Goal: Information Seeking & Learning: Learn about a topic

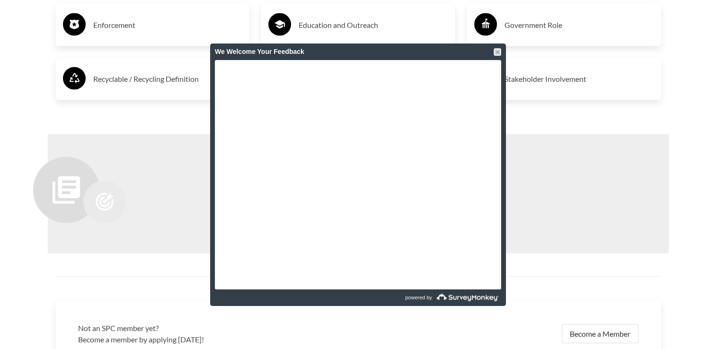
scroll to position [2121, 0]
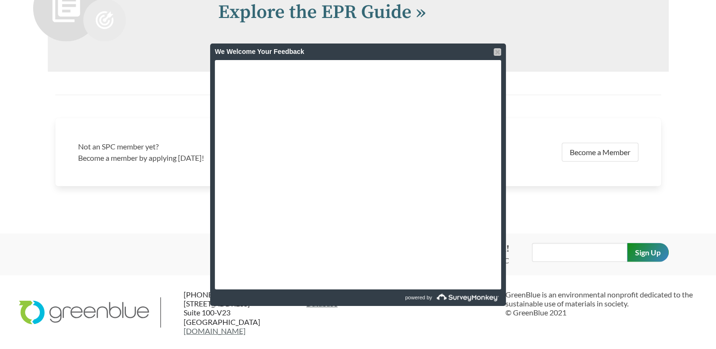
click at [494, 53] on div at bounding box center [497, 52] width 8 height 8
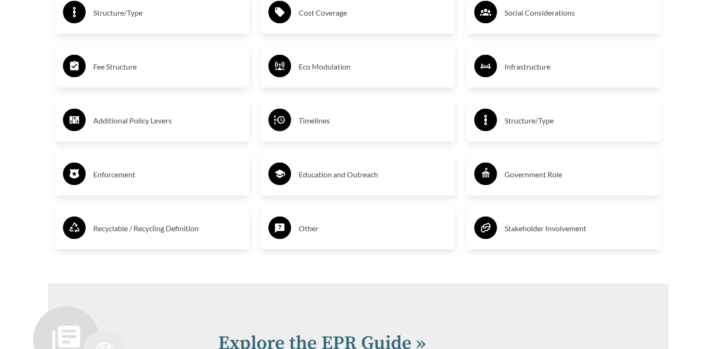
scroll to position [1838, 0]
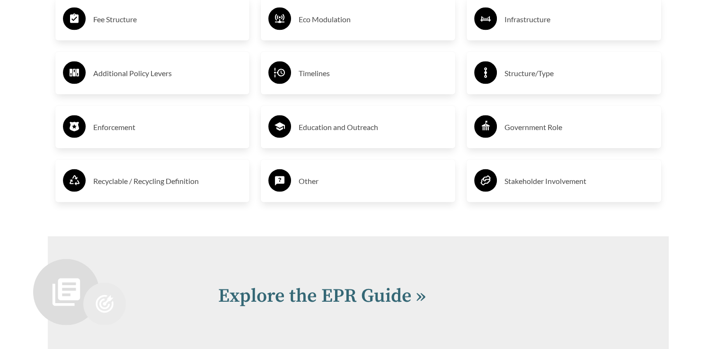
click at [129, 128] on h3 "Enforcement" at bounding box center [167, 127] width 149 height 15
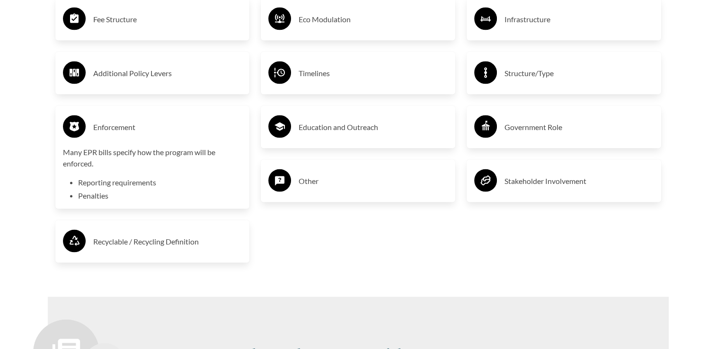
scroll to position [1790, 0]
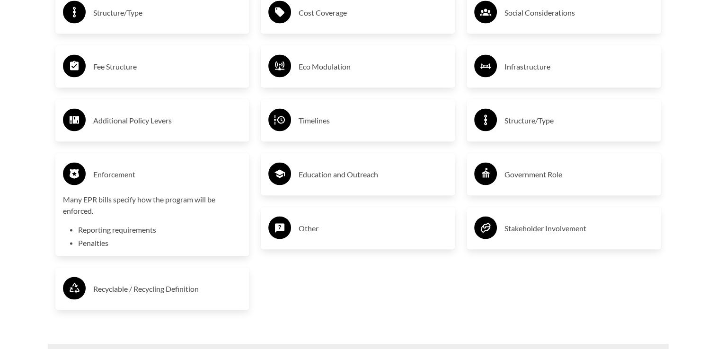
click at [115, 72] on h3 "Fee Structure" at bounding box center [167, 66] width 149 height 15
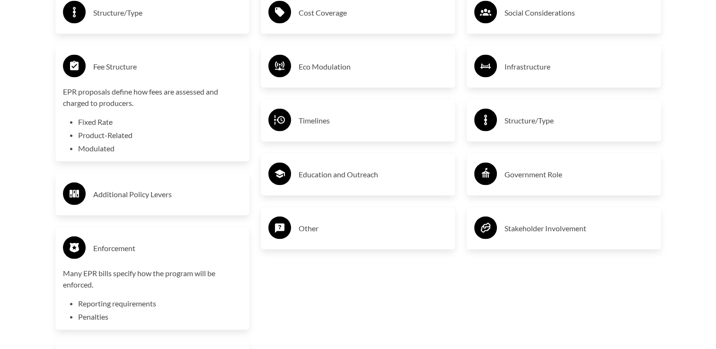
click at [327, 121] on h3 "Timelines" at bounding box center [373, 120] width 149 height 15
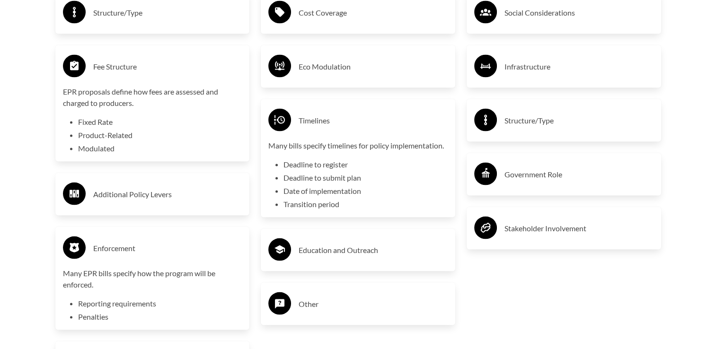
click at [324, 250] on h3 "Education and Outreach" at bounding box center [373, 250] width 149 height 15
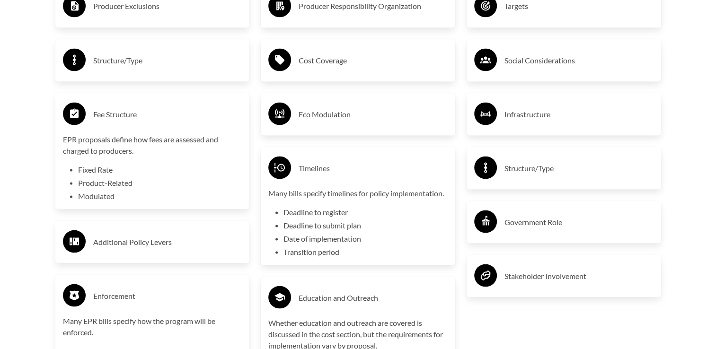
scroll to position [1696, 0]
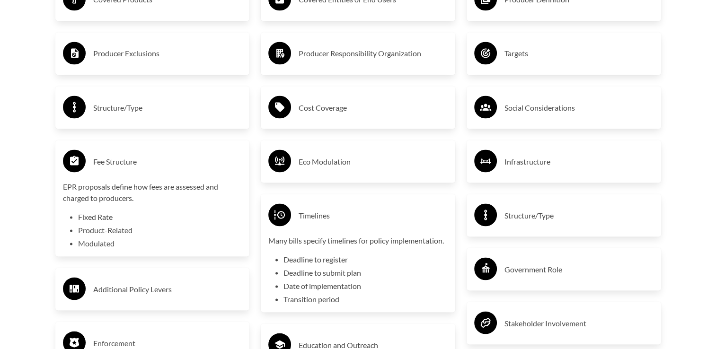
click at [346, 56] on h3 "Producer Responsibility Organization" at bounding box center [373, 53] width 149 height 15
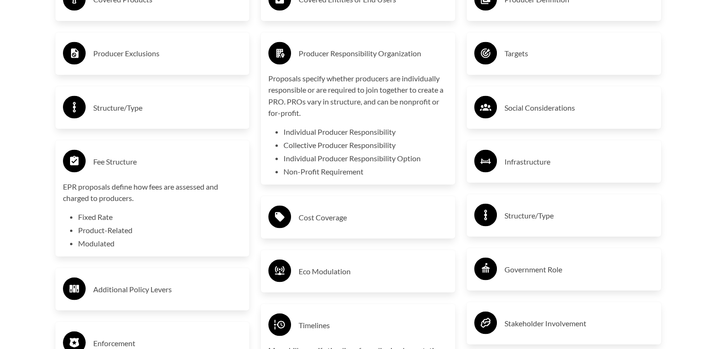
scroll to position [1364, 0]
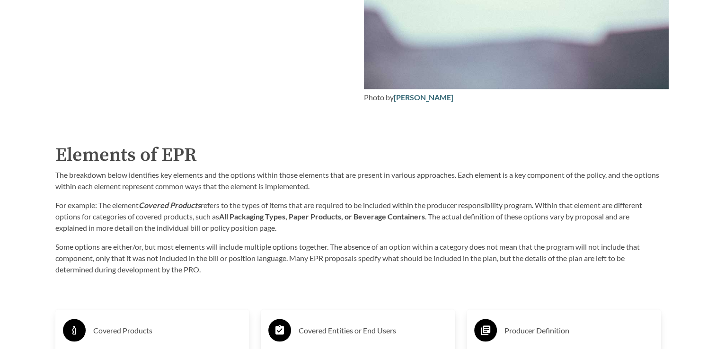
click at [266, 222] on p "For example: The element Covered Products refers to the types of items that are…" at bounding box center [358, 217] width 606 height 34
click at [489, 205] on p "For example: The element Covered Products refers to the types of items that are…" at bounding box center [358, 217] width 606 height 34
click at [172, 253] on p "Some options are either/or, but most elements will include multiple options tog…" at bounding box center [358, 258] width 606 height 34
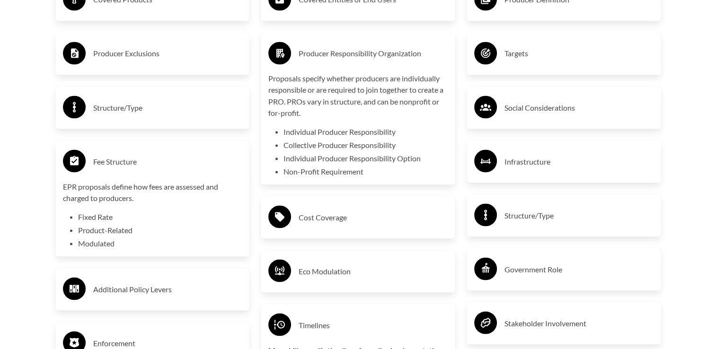
scroll to position [1743, 0]
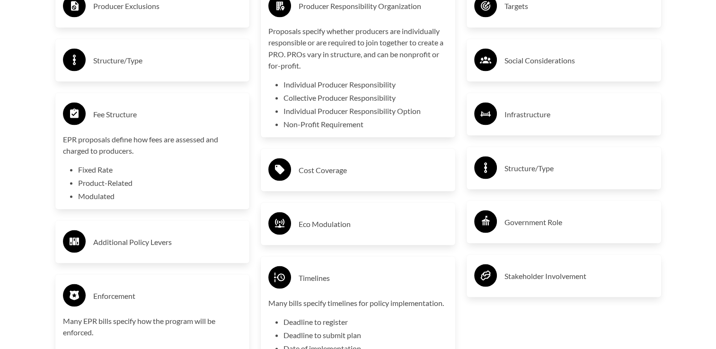
click at [515, 226] on h3 "Government Role" at bounding box center [578, 221] width 149 height 15
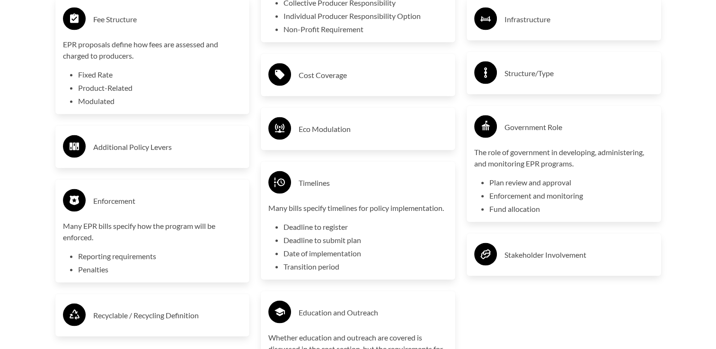
scroll to position [1885, 0]
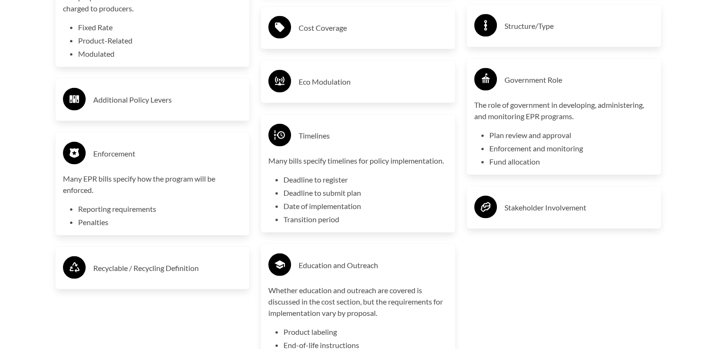
click at [520, 214] on h3 "Stakeholder Involvement" at bounding box center [578, 207] width 149 height 15
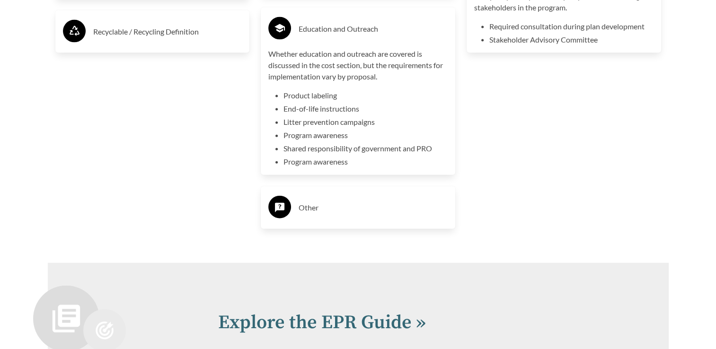
scroll to position [2169, 0]
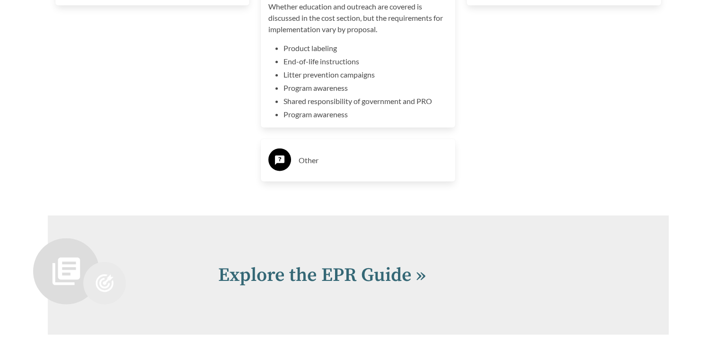
click at [342, 172] on div "Other" at bounding box center [357, 160] width 179 height 27
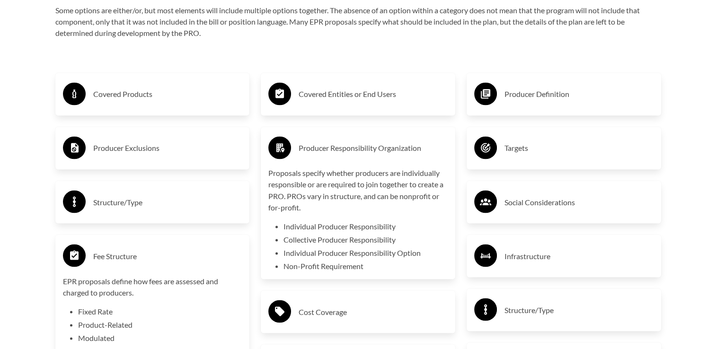
scroll to position [1506, 0]
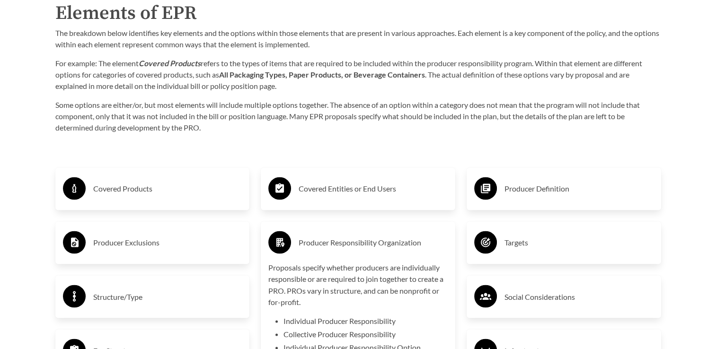
click at [152, 114] on p "Some options are either/or, but most elements will include multiple options tog…" at bounding box center [358, 116] width 606 height 34
click at [144, 193] on h3 "Covered Products" at bounding box center [167, 188] width 149 height 15
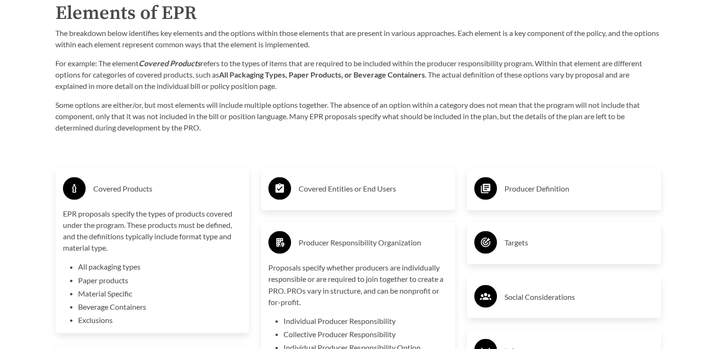
scroll to position [1743, 0]
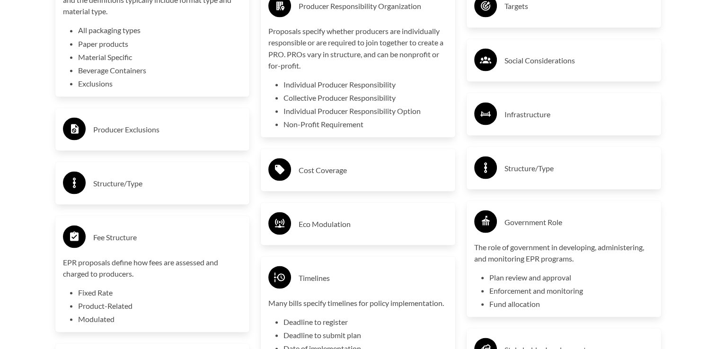
click at [140, 132] on h3 "Producer Exclusions" at bounding box center [167, 129] width 149 height 15
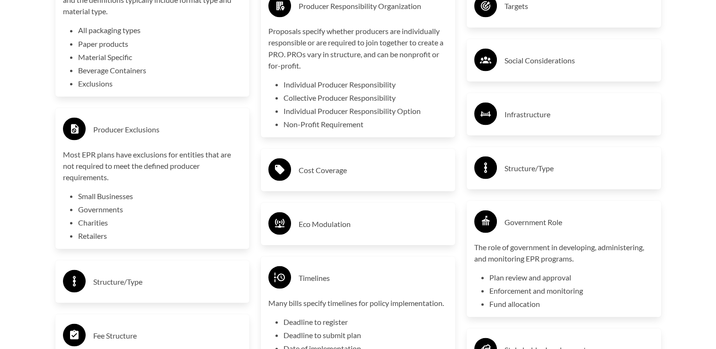
scroll to position [1885, 0]
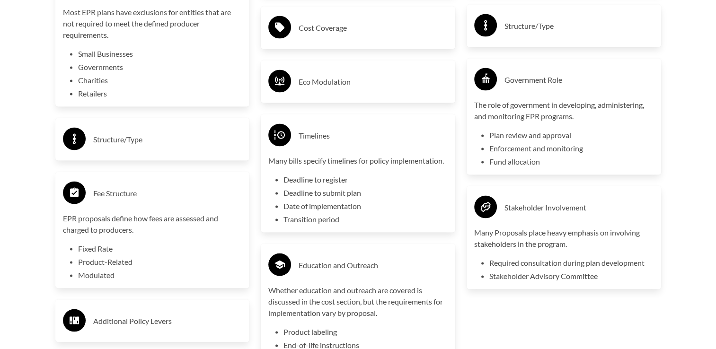
click at [132, 144] on h3 "Structure/Type" at bounding box center [167, 139] width 149 height 15
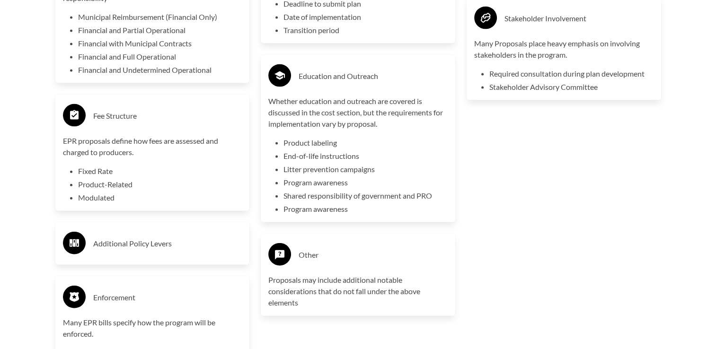
scroll to position [2169, 0]
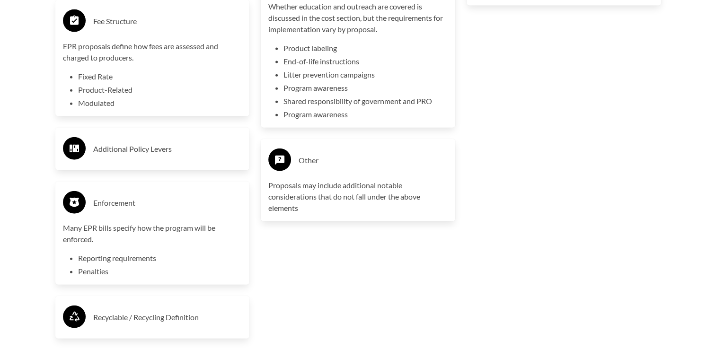
click at [145, 160] on div "Additional Policy Levers" at bounding box center [152, 148] width 179 height 27
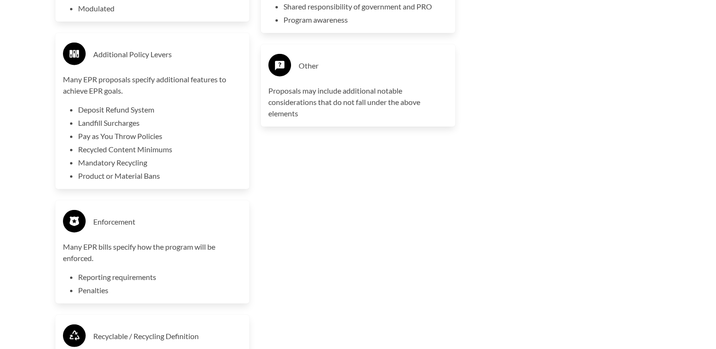
scroll to position [2405, 0]
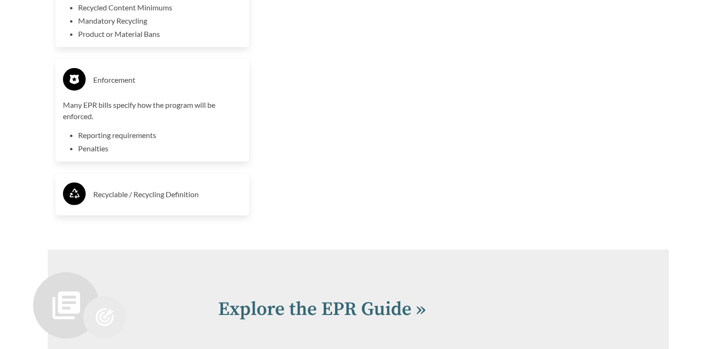
click at [152, 187] on h3 "Recyclable / Recycling Definition" at bounding box center [167, 194] width 149 height 15
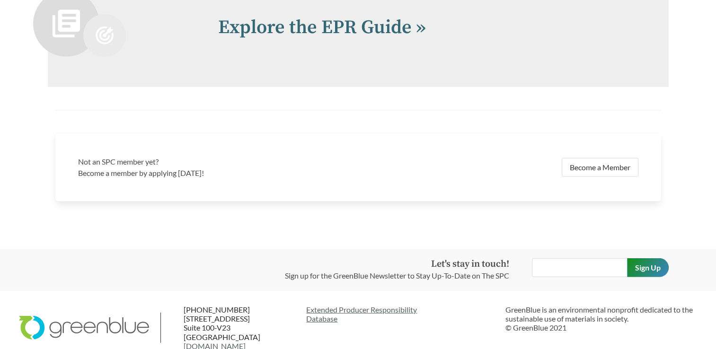
scroll to position [2799, 0]
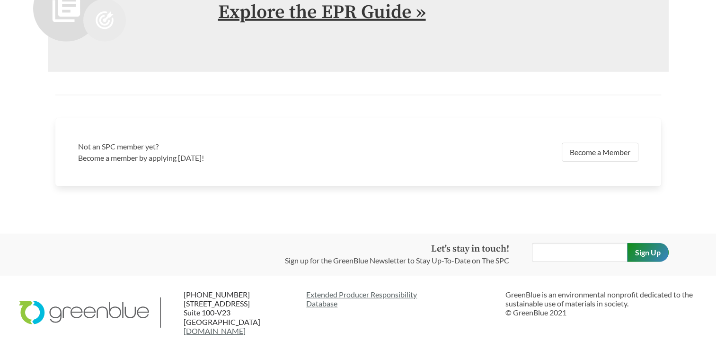
click at [375, 20] on link "Explore the EPR Guide »" at bounding box center [322, 12] width 208 height 24
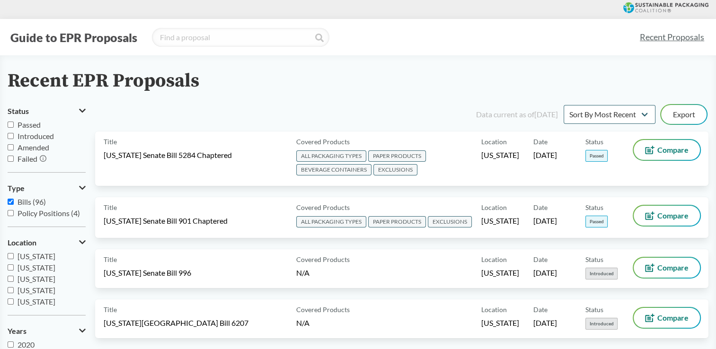
click at [31, 125] on span "Passed" at bounding box center [29, 124] width 23 height 9
click at [14, 125] on input "Passed" at bounding box center [11, 125] width 6 height 6
checkbox input "true"
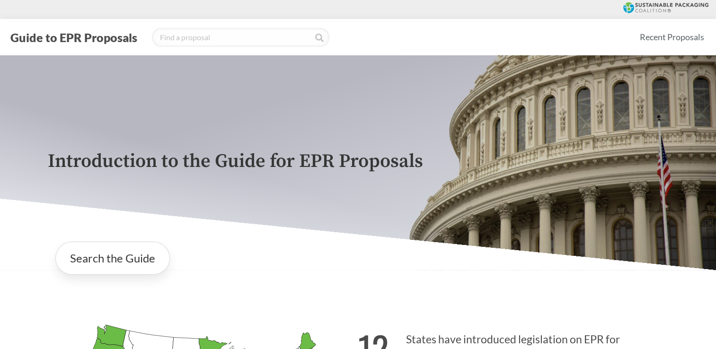
click at [280, 164] on p "Introduction to the Guide for EPR Proposals" at bounding box center [358, 161] width 621 height 21
